Goal: Information Seeking & Learning: Learn about a topic

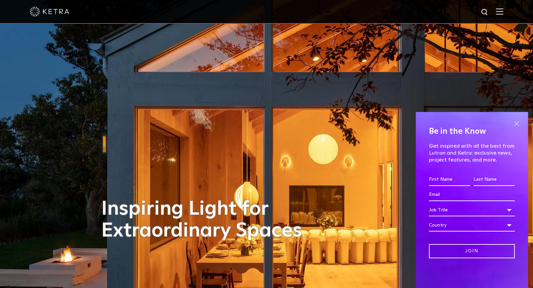
click at [517, 124] on span at bounding box center [517, 124] width 10 height 10
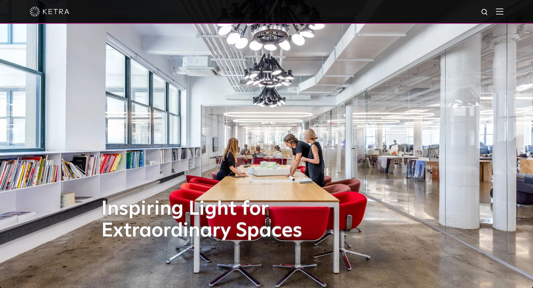
click at [55, 15] on img at bounding box center [50, 12] width 40 height 10
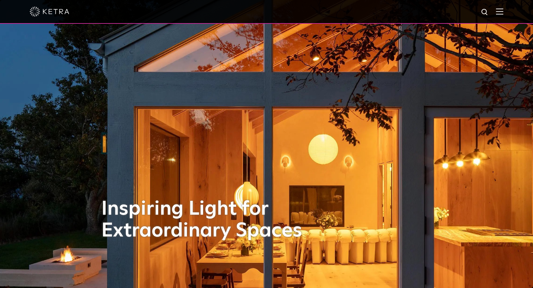
click at [503, 10] on img at bounding box center [499, 11] width 7 height 6
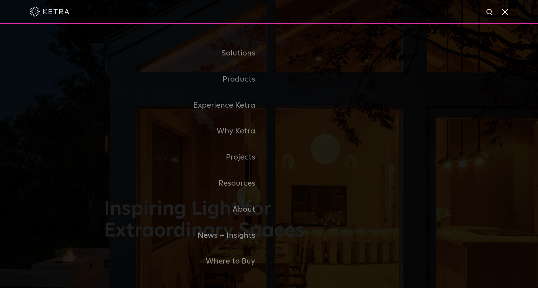
click at [0, 0] on link "Residential Products" at bounding box center [0, 0] width 0 height 0
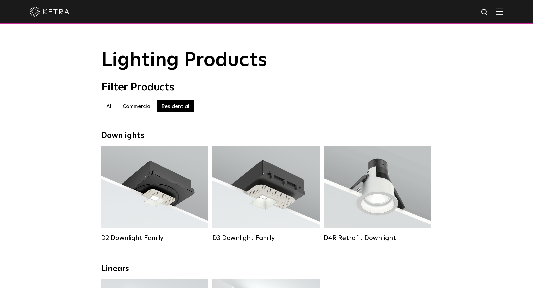
click at [50, 12] on img at bounding box center [50, 12] width 40 height 10
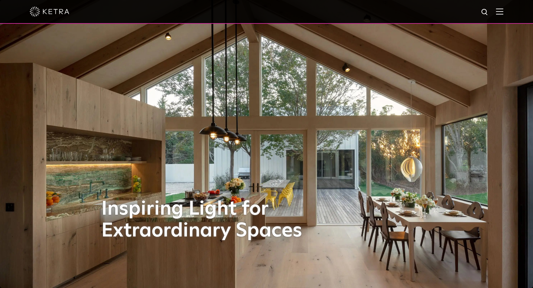
click at [509, 7] on div at bounding box center [266, 12] width 533 height 24
click at [503, 9] on img at bounding box center [499, 11] width 7 height 6
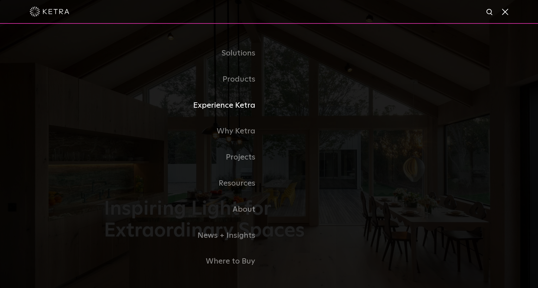
click at [233, 110] on link "Experience Ketra" at bounding box center [186, 105] width 165 height 26
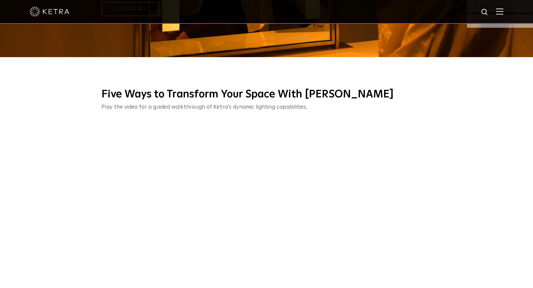
scroll to position [231, 0]
